Goal: Information Seeking & Learning: Learn about a topic

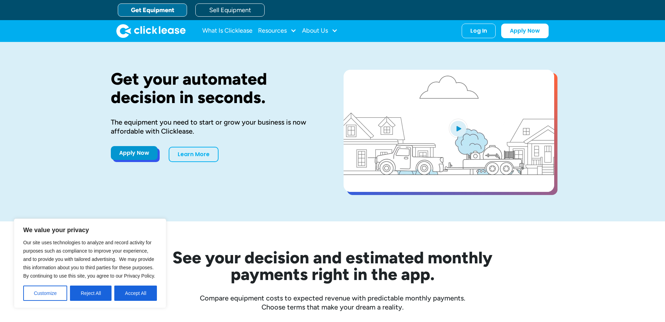
click at [136, 154] on link "Apply Now" at bounding box center [134, 153] width 47 height 14
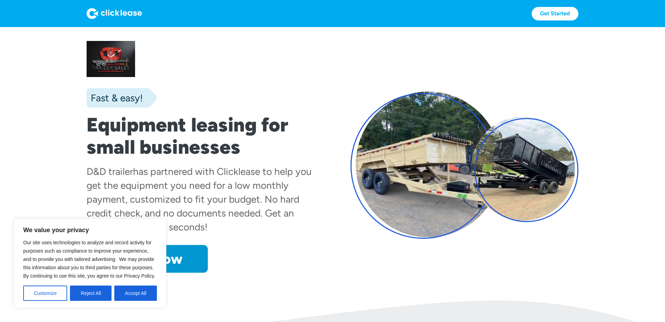
click at [141, 292] on button "Accept All" at bounding box center [135, 292] width 43 height 15
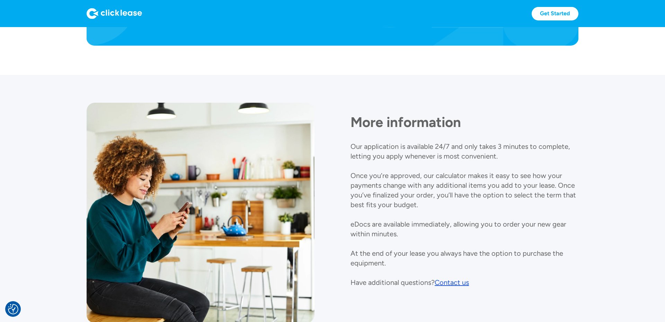
scroll to position [768, 0]
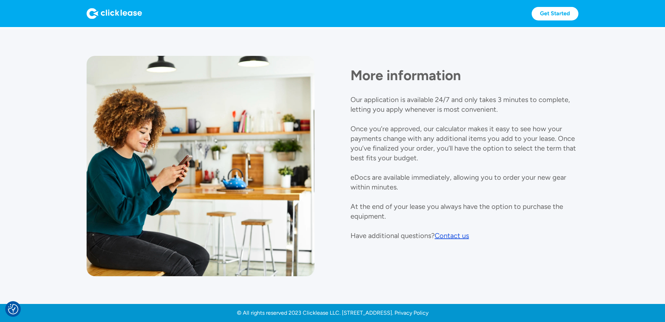
click at [115, 18] on img at bounding box center [114, 13] width 55 height 11
click at [111, 14] on img at bounding box center [114, 13] width 55 height 11
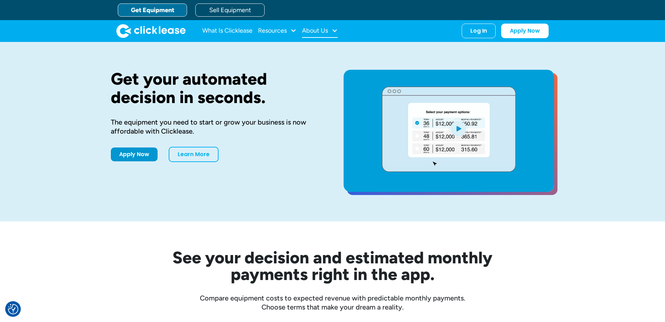
click at [331, 30] on div "About Us" at bounding box center [320, 31] width 36 height 14
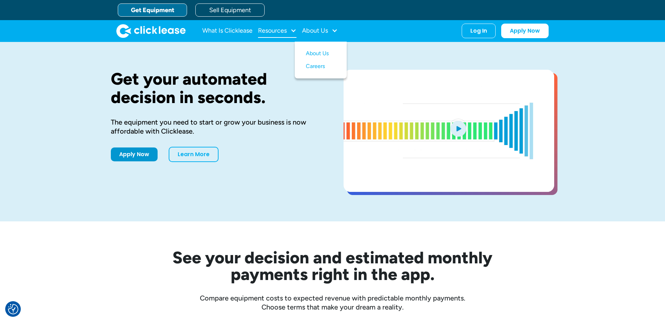
click at [283, 30] on div "Resources" at bounding box center [272, 30] width 29 height 0
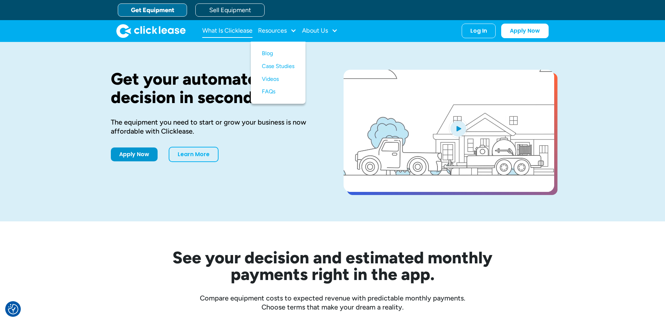
click at [251, 30] on link "What Is Clicklease" at bounding box center [227, 31] width 50 height 14
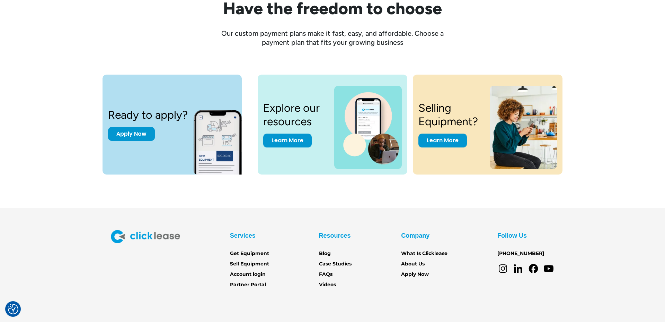
scroll to position [956, 0]
